Goal: Find specific page/section: Find specific page/section

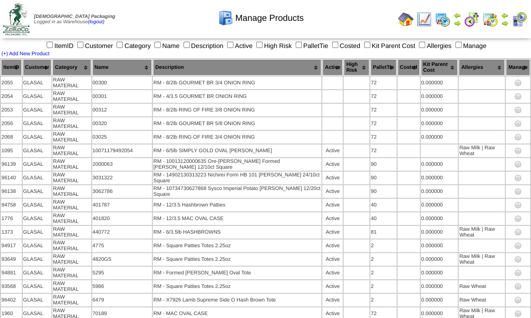
click at [17, 8] on img at bounding box center [16, 19] width 27 height 33
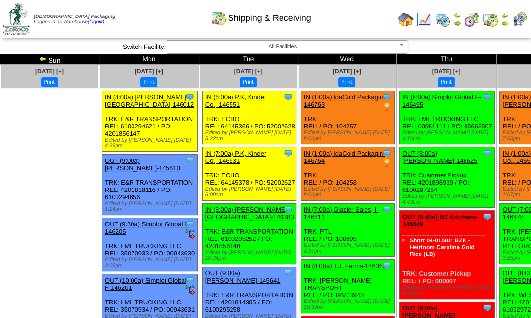
scroll to position [65, 0]
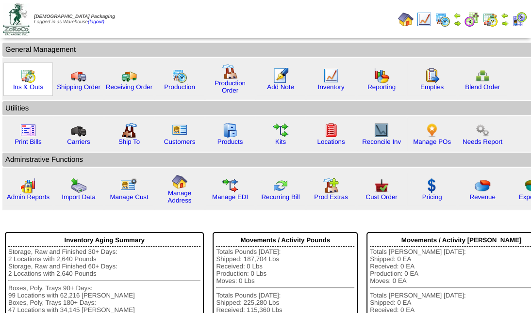
click at [33, 79] on img at bounding box center [28, 76] width 16 height 16
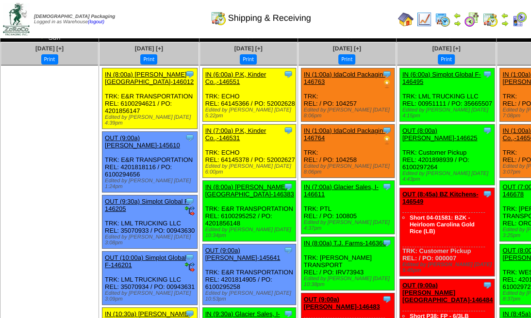
scroll to position [32, 0]
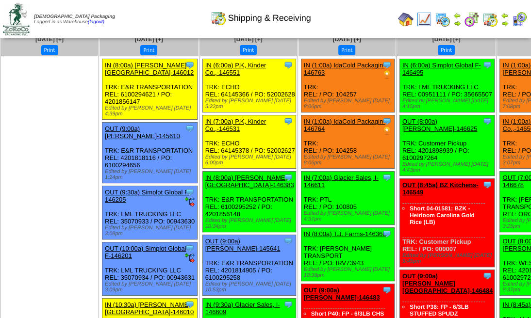
click at [23, 26] on img at bounding box center [16, 19] width 27 height 33
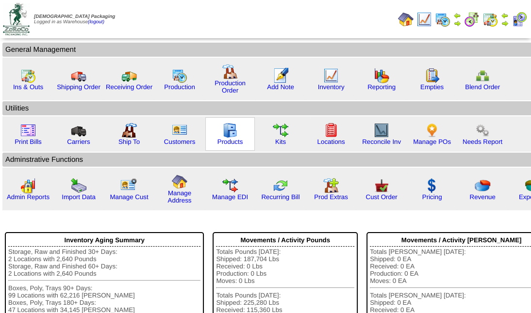
click at [229, 125] on img at bounding box center [230, 131] width 16 height 16
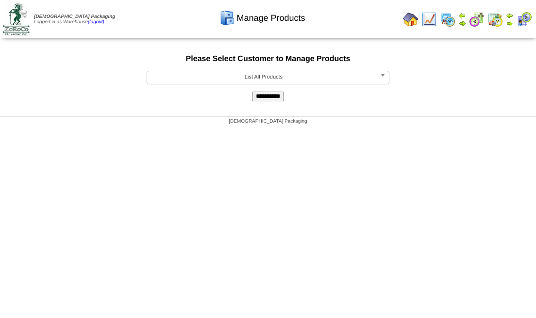
click at [383, 76] on b at bounding box center [384, 77] width 9 height 13
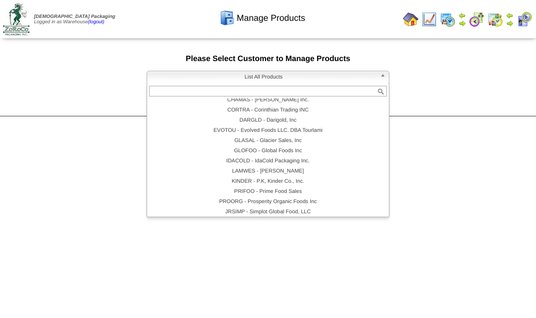
scroll to position [87, 0]
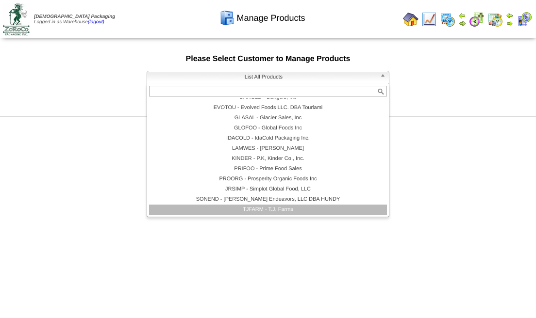
click at [293, 210] on li "TJFARM - T.J. Farms" at bounding box center [268, 210] width 238 height 10
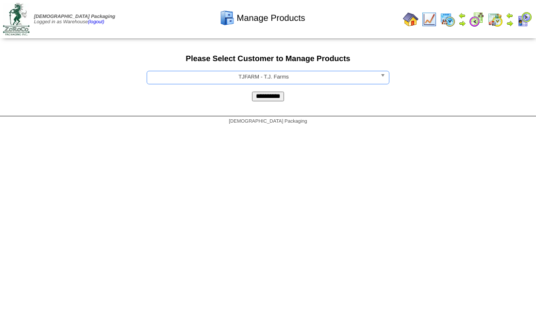
click at [277, 96] on input "**********" at bounding box center [268, 97] width 32 height 10
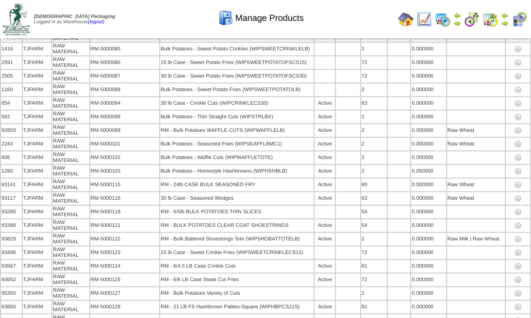
scroll to position [967, 0]
